Goal: Task Accomplishment & Management: Use online tool/utility

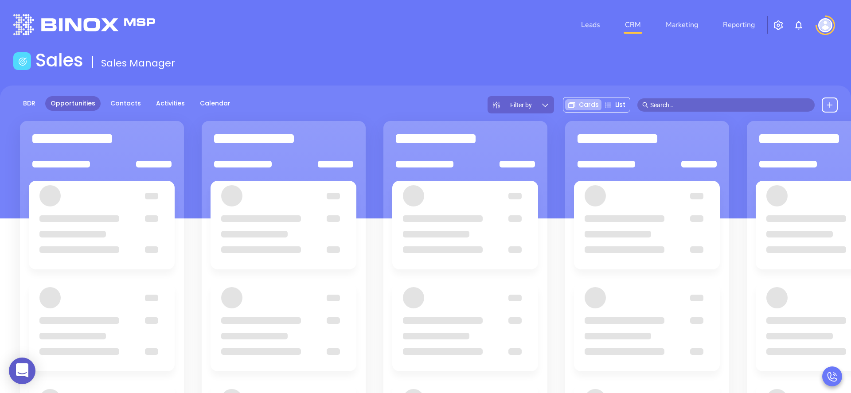
click at [782, 23] on img "button" at bounding box center [778, 25] width 11 height 11
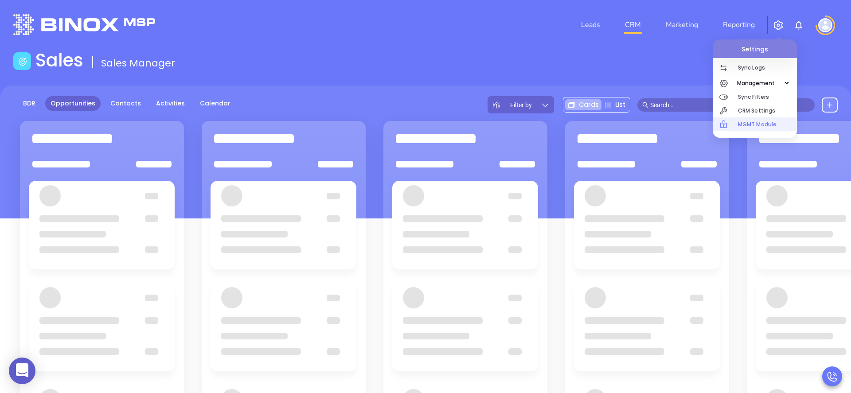
click at [762, 127] on p "MGMT Module" at bounding box center [767, 124] width 59 height 14
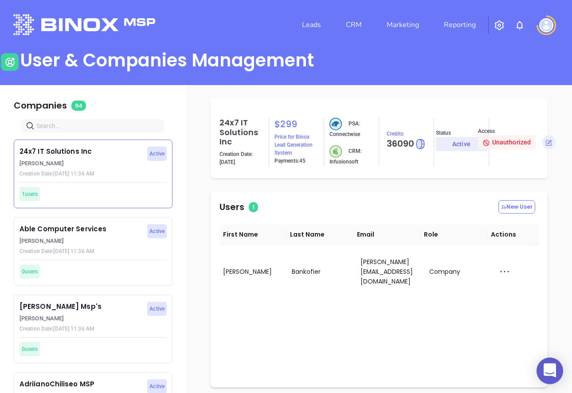
click at [80, 125] on input "text" at bounding box center [94, 126] width 116 height 10
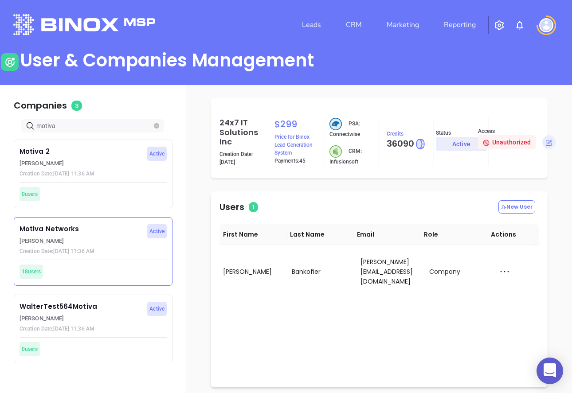
type input "motiva"
click at [83, 232] on p "Motiva Networks" at bounding box center [81, 229] width 123 height 10
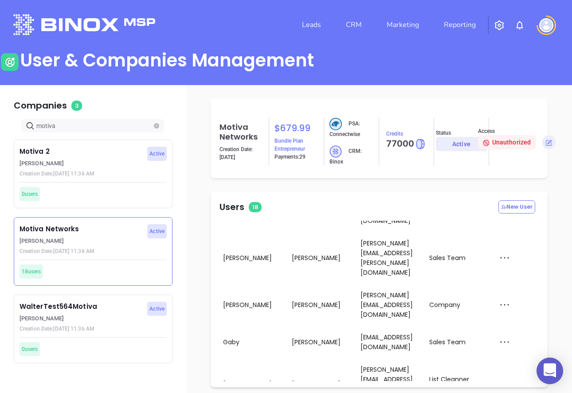
scroll to position [131, 0]
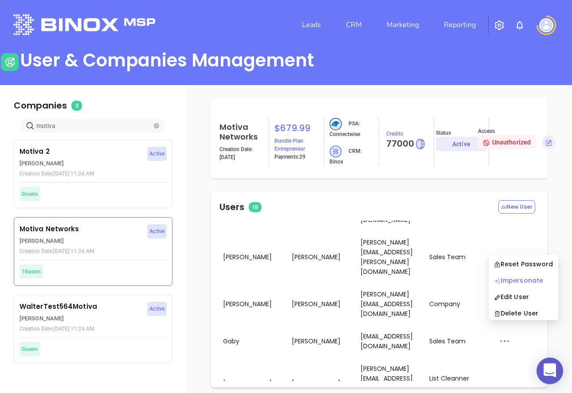
click at [537, 277] on div "Impersonate" at bounding box center [523, 281] width 59 height 10
click at [542, 31] on img at bounding box center [546, 25] width 14 height 14
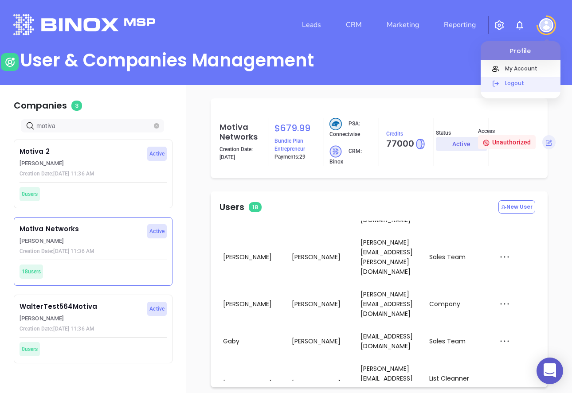
click at [518, 81] on p "Logout" at bounding box center [530, 82] width 60 height 9
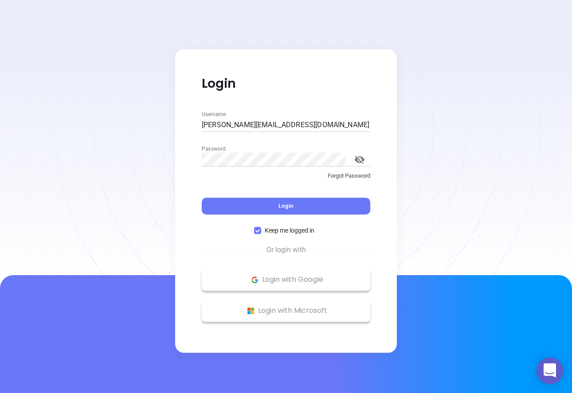
click at [524, 107] on div at bounding box center [286, 137] width 572 height 275
